Goal: Information Seeking & Learning: Find specific page/section

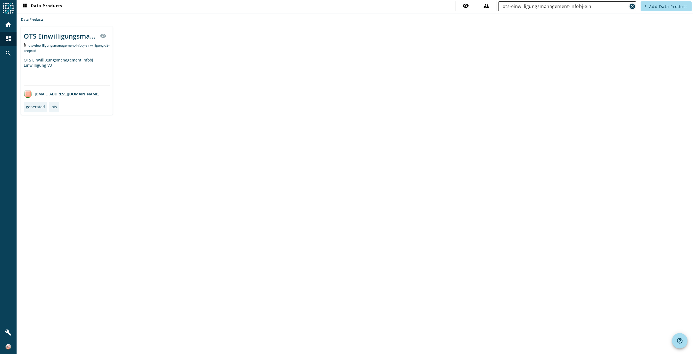
click at [633, 7] on mat-icon "cancel" at bounding box center [632, 6] width 7 height 7
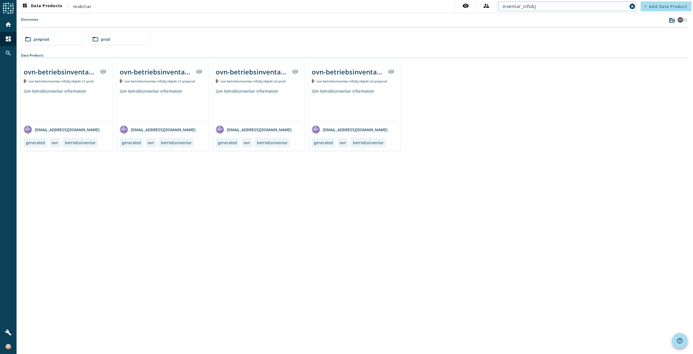
type input "inventar_infobj"
